Goal: Check status: Check status

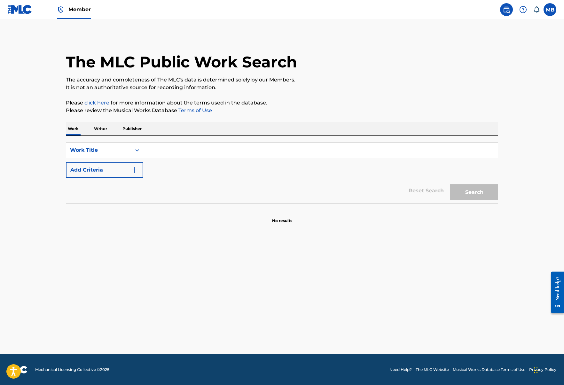
click at [79, 6] on span "Member" at bounding box center [79, 9] width 22 height 7
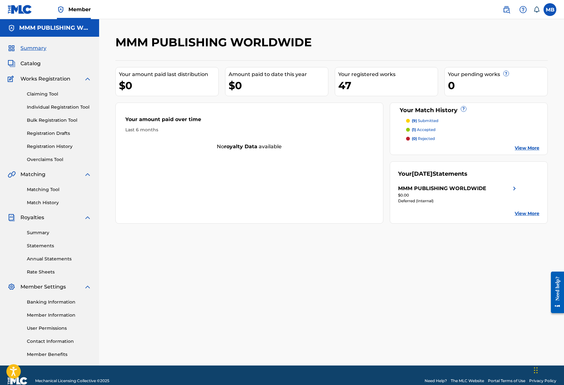
click at [57, 146] on link "Registration History" at bounding box center [59, 146] width 65 height 7
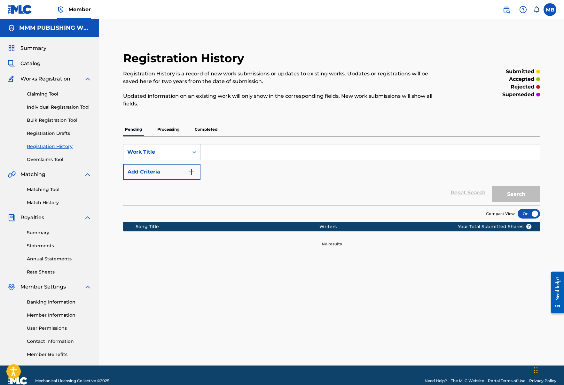
click at [157, 129] on p "Processing" at bounding box center [168, 129] width 26 height 13
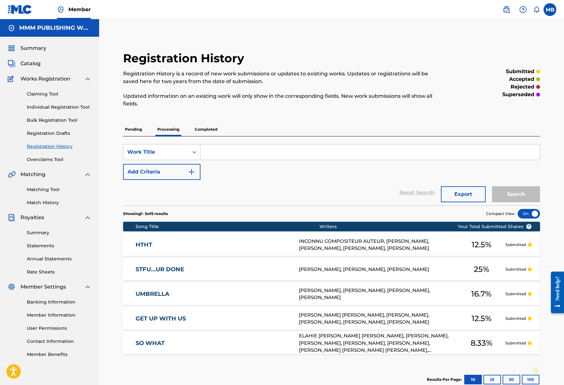
click at [205, 319] on link "GET UP WITH US" at bounding box center [213, 318] width 155 height 7
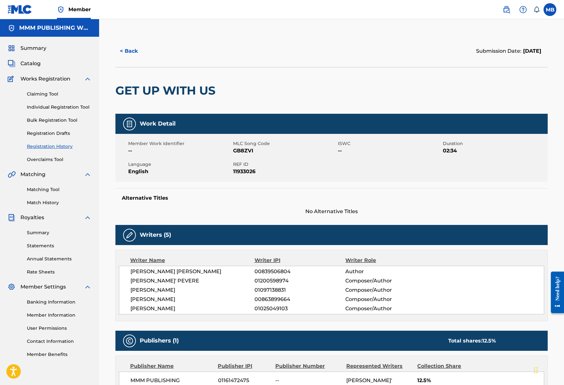
click at [128, 50] on button "< Back" at bounding box center [134, 51] width 38 height 16
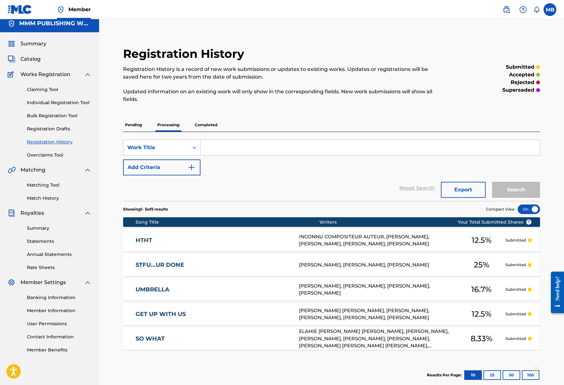
scroll to position [17, 0]
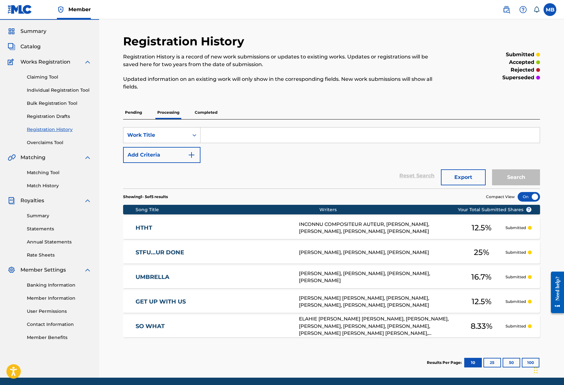
click at [211, 116] on p "Completed" at bounding box center [206, 112] width 27 height 13
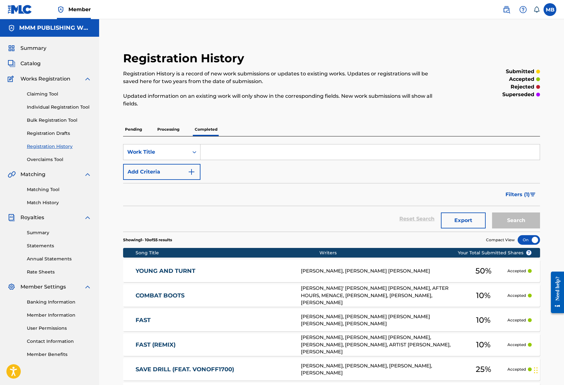
click at [224, 299] on div "COMBAT BOOTS [PERSON_NAME]' [PERSON_NAME] [PERSON_NAME], AFTER HOURS, MENACE, […" at bounding box center [331, 295] width 417 height 22
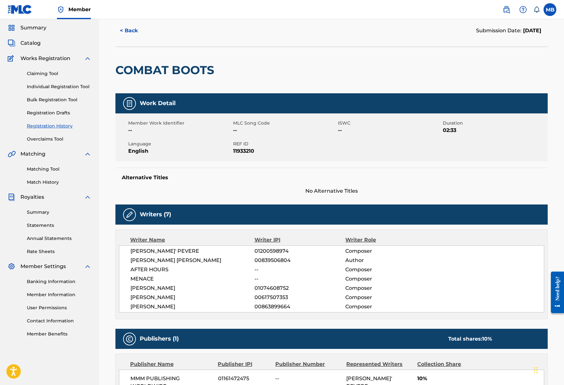
scroll to position [11, 0]
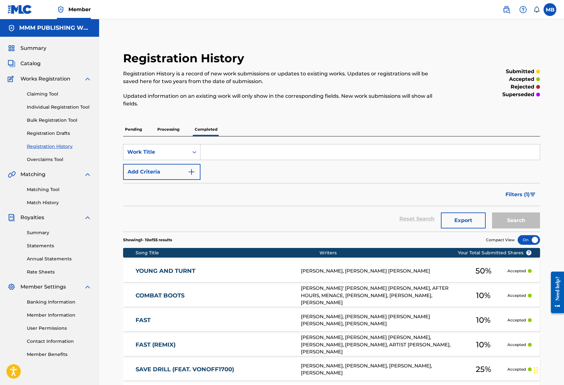
click at [139, 128] on p "Pending" at bounding box center [133, 129] width 21 height 13
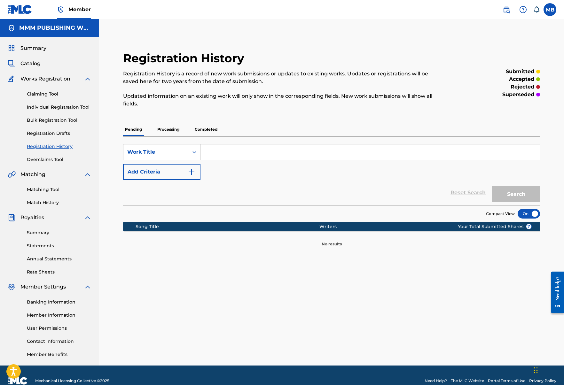
click at [166, 127] on p "Processing" at bounding box center [168, 129] width 26 height 13
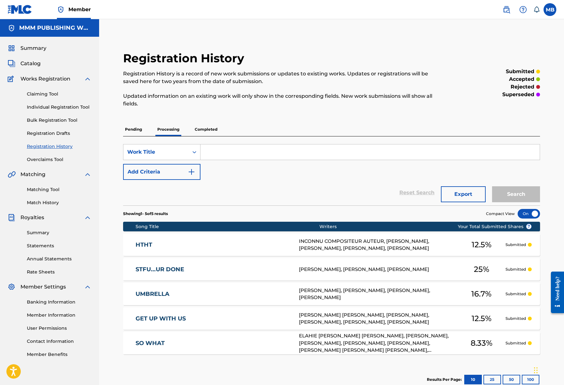
click at [31, 67] on span "Catalog" at bounding box center [30, 64] width 20 height 8
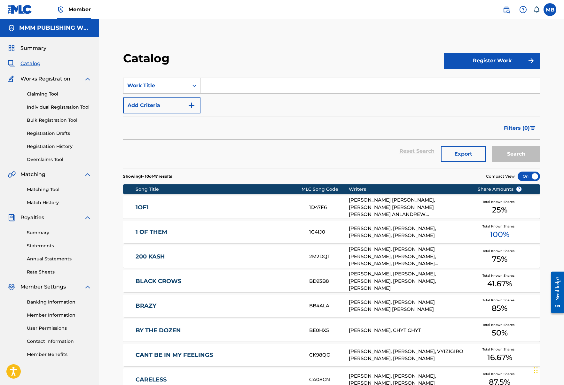
click at [208, 82] on input "Search Form" at bounding box center [369, 85] width 339 height 15
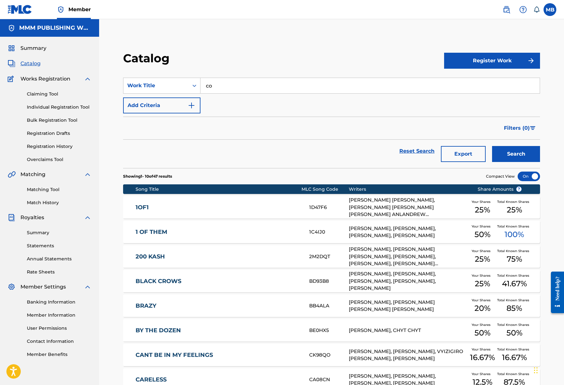
type input "c"
type input "get up with us"
click at [492, 146] on button "Search" at bounding box center [516, 154] width 48 height 16
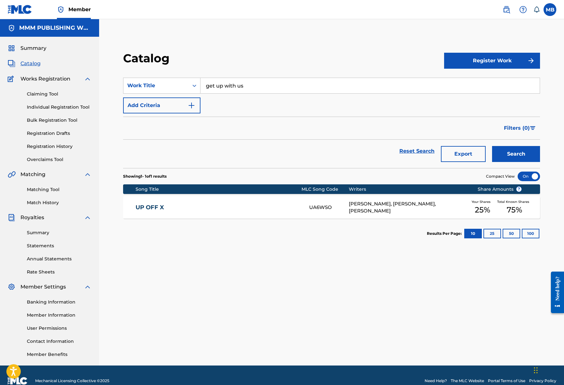
click at [149, 211] on div "UP OFF X UA6WSO [PERSON_NAME], [PERSON_NAME], [PERSON_NAME] Your Shares 25 % To…" at bounding box center [331, 207] width 417 height 22
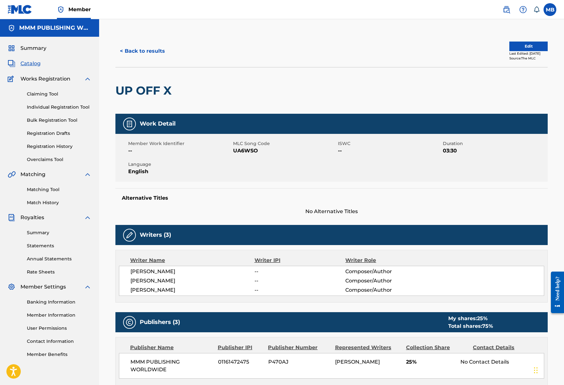
click at [31, 49] on span "Summary" at bounding box center [33, 48] width 26 height 8
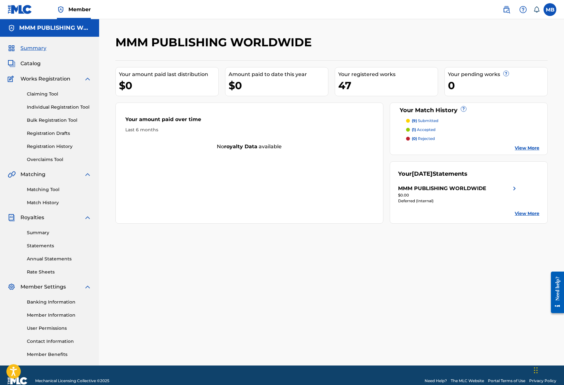
click at [31, 49] on span "Summary" at bounding box center [33, 48] width 26 height 8
click at [433, 192] on div "$0.00" at bounding box center [458, 195] width 120 height 6
